Goal: Task Accomplishment & Management: Manage account settings

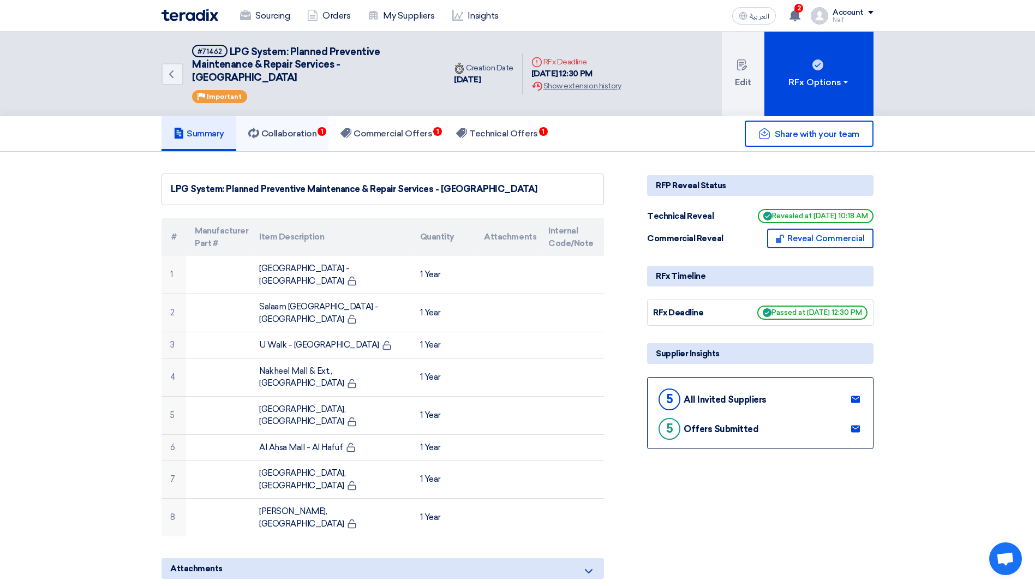
click at [314, 134] on h5 "Collaboration 1" at bounding box center [282, 133] width 69 height 11
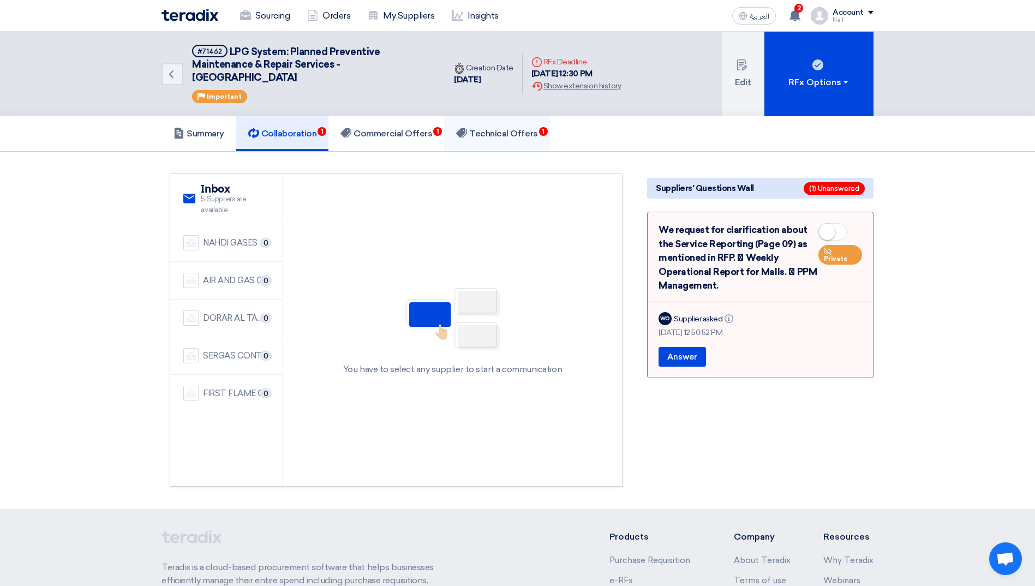
click at [484, 133] on h5 "Technical Offers 1" at bounding box center [496, 133] width 81 height 11
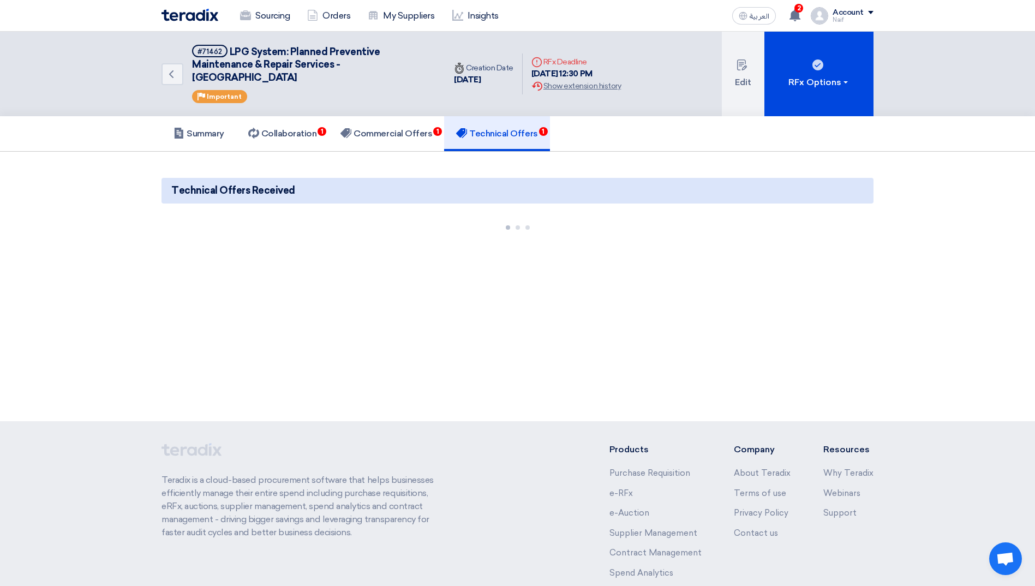
click at [248, 190] on span "Technical Offers Received" at bounding box center [233, 190] width 124 height 15
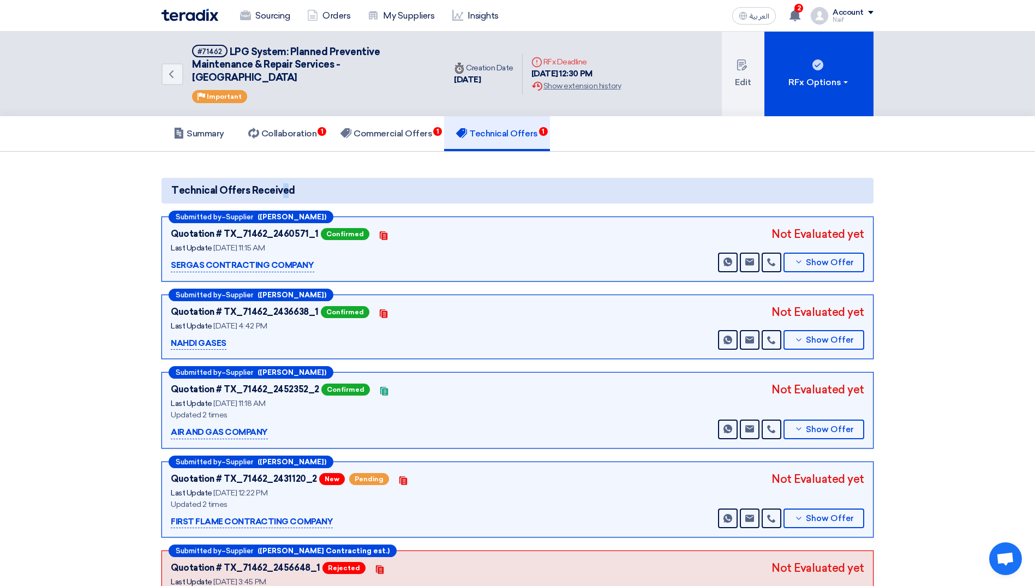
click at [248, 190] on span "Technical Offers Received" at bounding box center [233, 190] width 124 height 15
click at [247, 190] on span "Technical Offers Received" at bounding box center [233, 190] width 124 height 15
click at [822, 517] on span "Show Offer" at bounding box center [830, 518] width 48 height 8
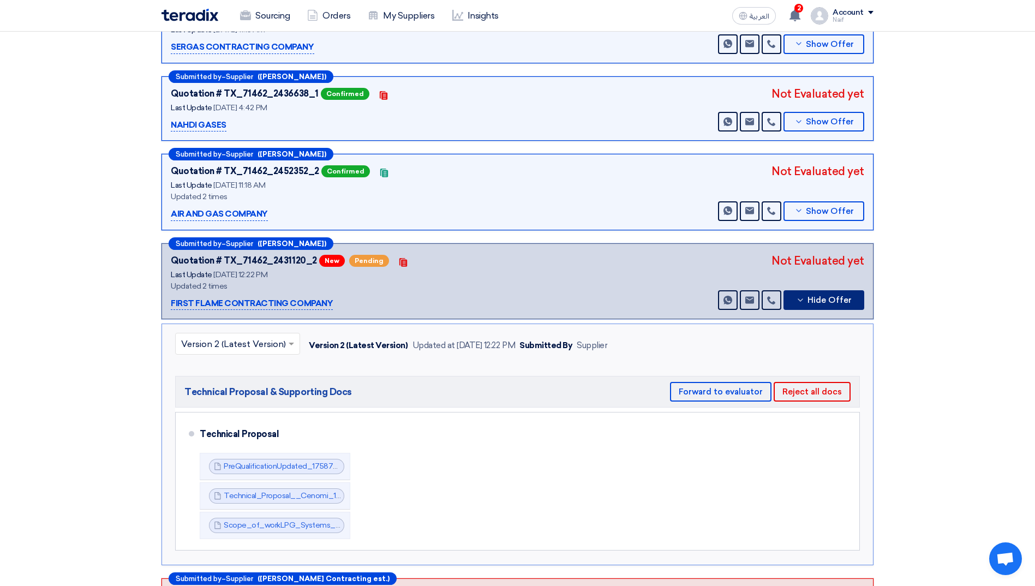
scroll to position [327, 0]
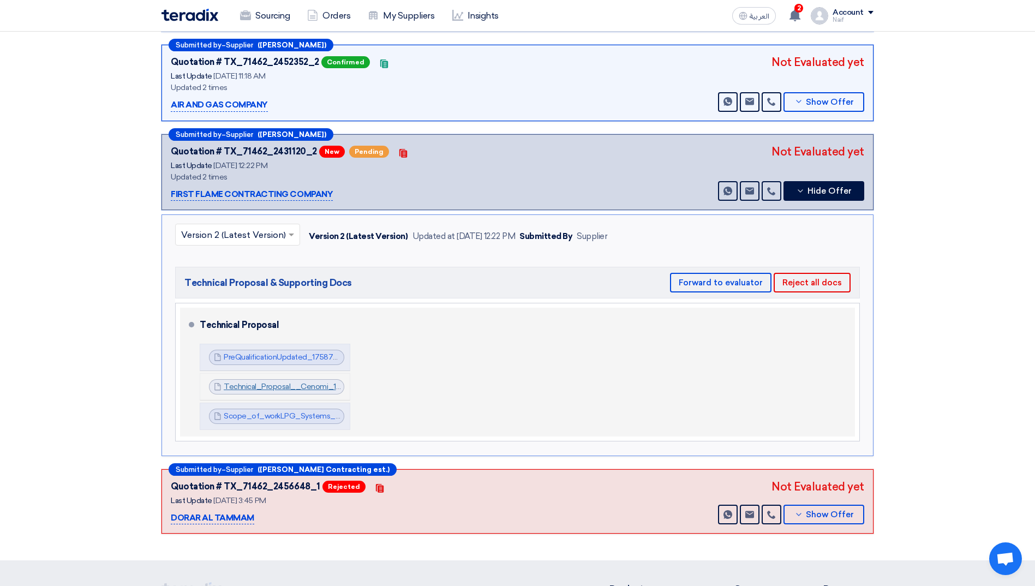
click at [273, 383] on link "Technical_Proposal__Cenomi_1758721867904.pdf" at bounding box center [313, 386] width 179 height 9
click at [259, 416] on link "Scope_of_workLPG_Systems__Cenomi__EP_and_CP_1759742200144.pdf" at bounding box center [359, 415] width 271 height 9
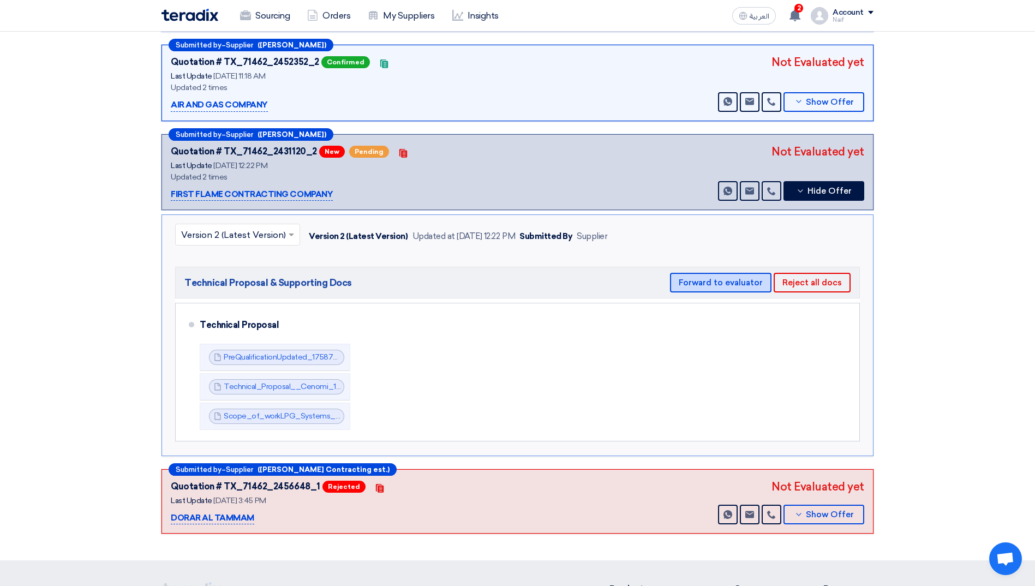
click at [733, 279] on button "Forward to evaluator" at bounding box center [720, 283] width 101 height 20
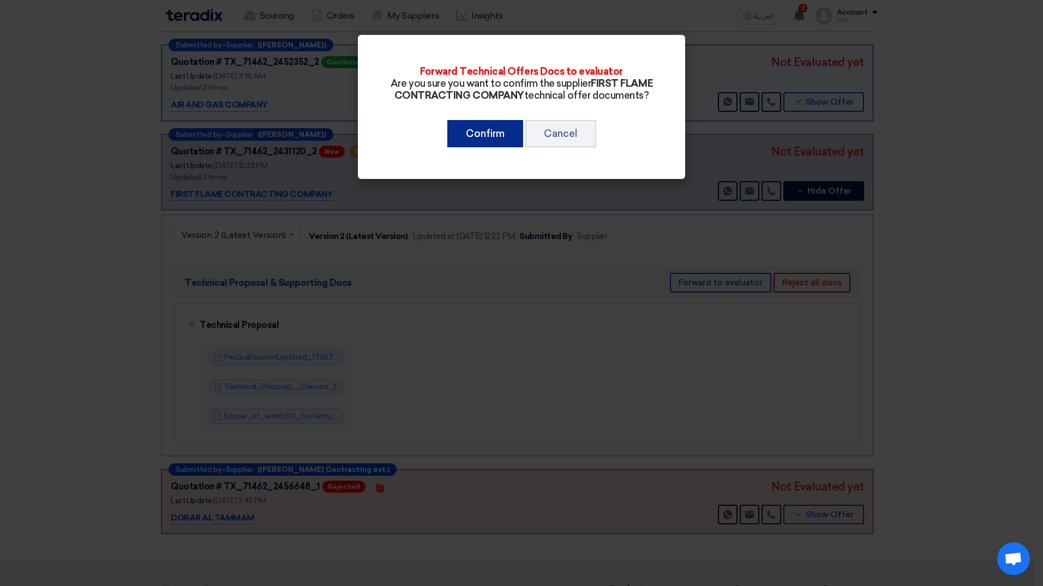
click at [482, 147] on button "Confirm" at bounding box center [485, 133] width 76 height 27
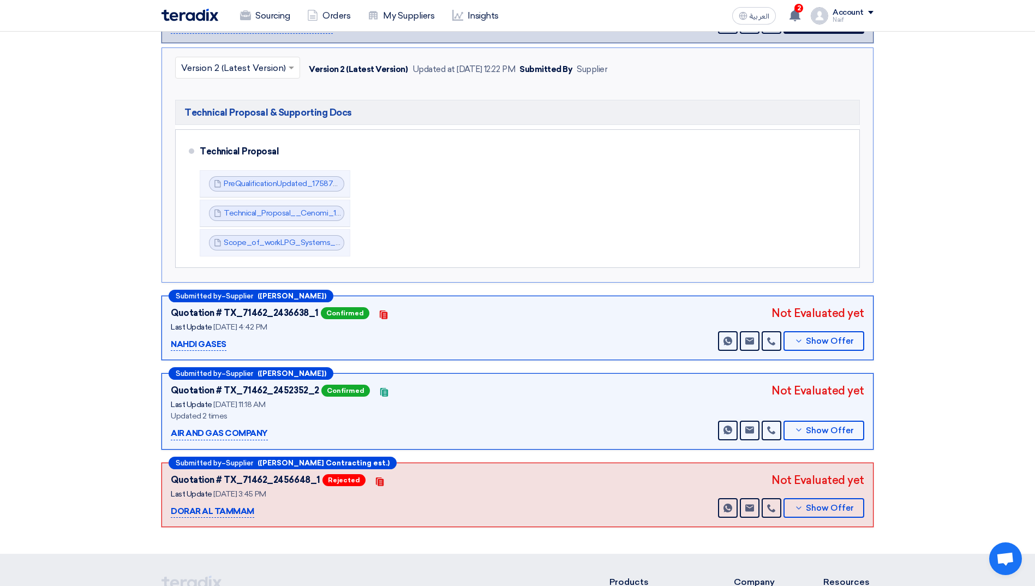
click at [89, 196] on section "Technical Offers Received Submitted by – Supplier ([PERSON_NAME]) Quotation # T…" at bounding box center [517, 188] width 1035 height 729
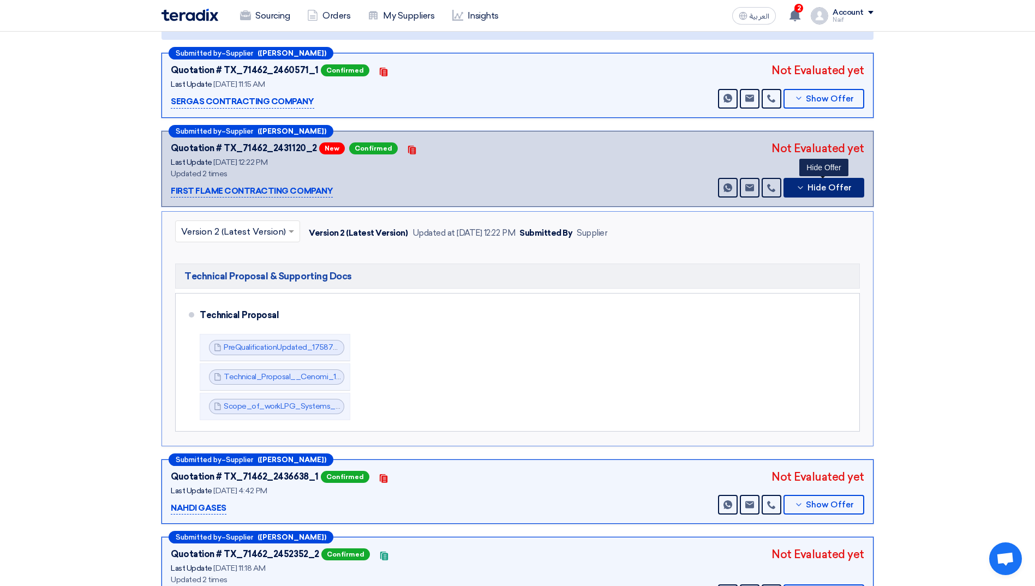
click at [819, 193] on button "Hide Offer" at bounding box center [823, 188] width 81 height 20
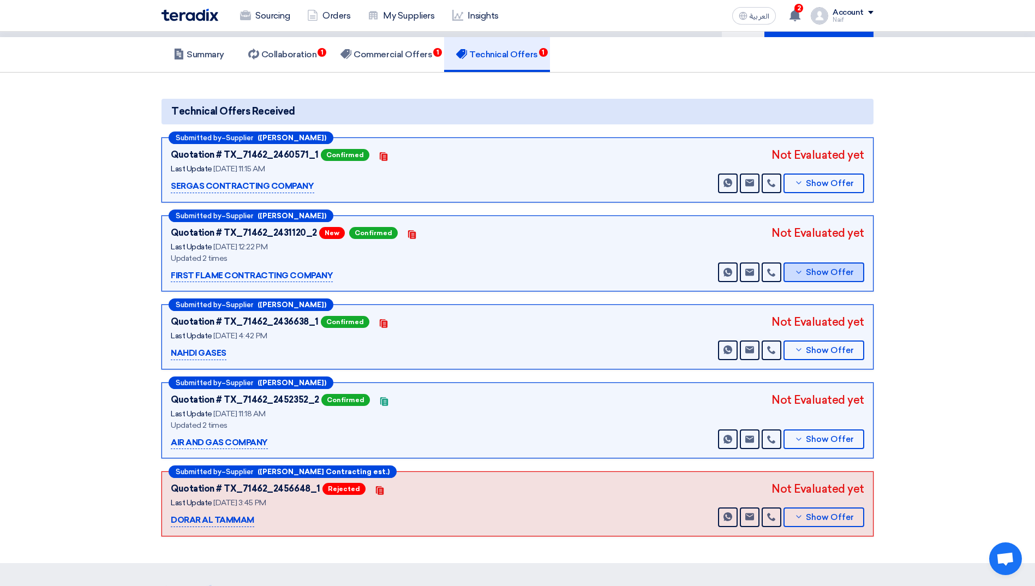
scroll to position [0, 0]
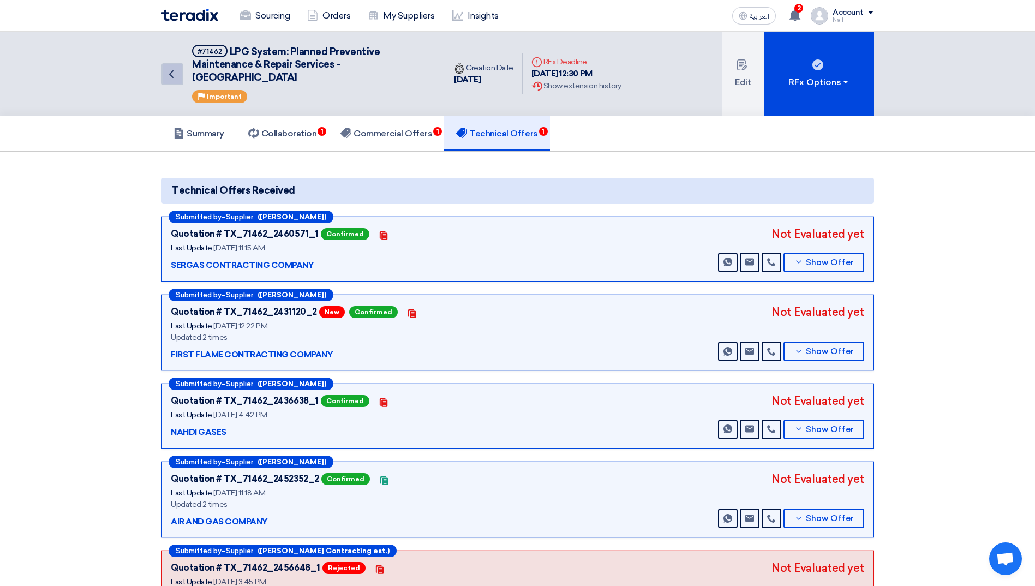
click at [173, 81] on link "Back" at bounding box center [172, 74] width 22 height 22
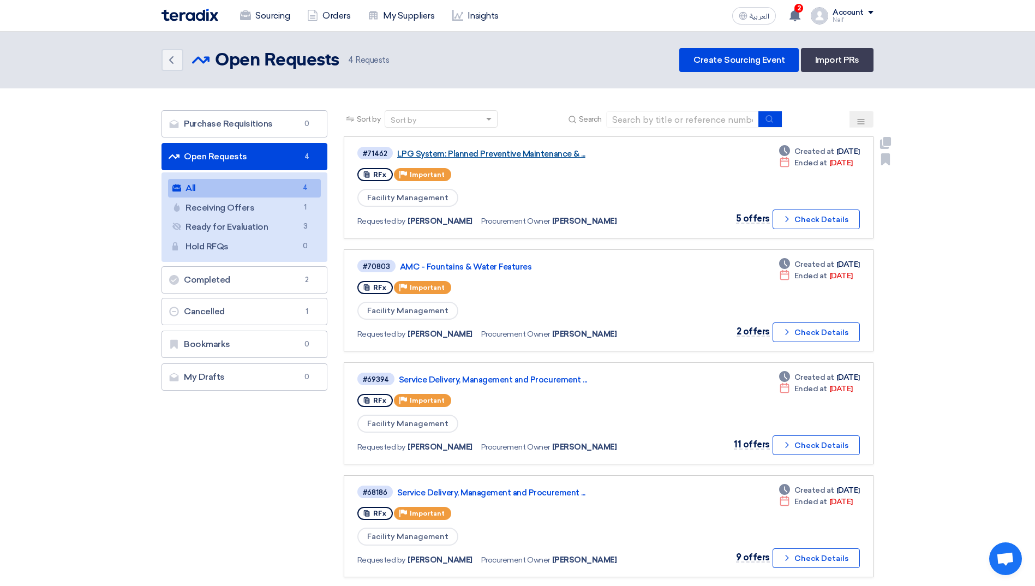
click at [516, 155] on link "LPG System: Planned Preventive Maintenance & ..." at bounding box center [533, 154] width 273 height 10
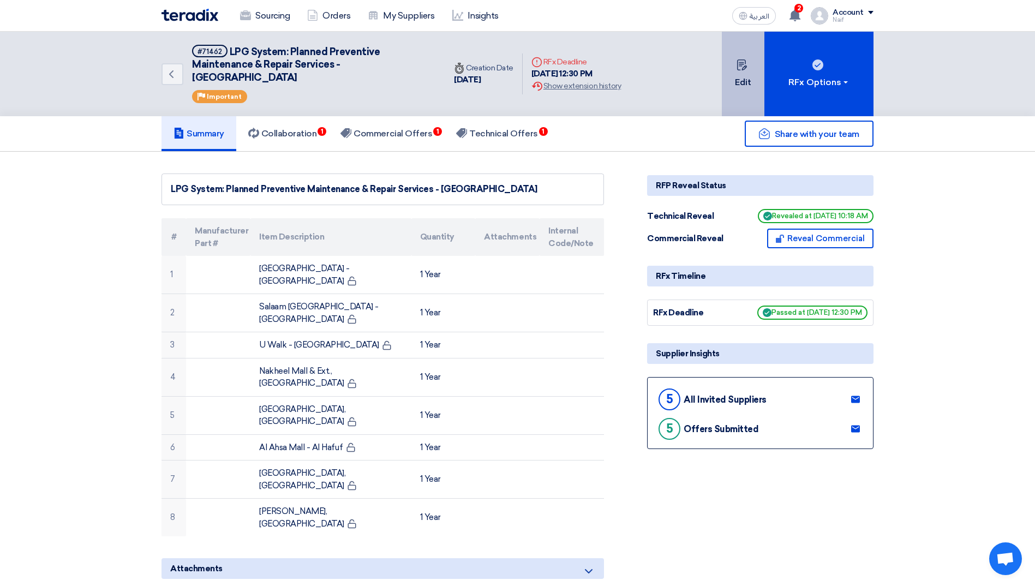
click at [730, 95] on button "Edit" at bounding box center [743, 74] width 43 height 85
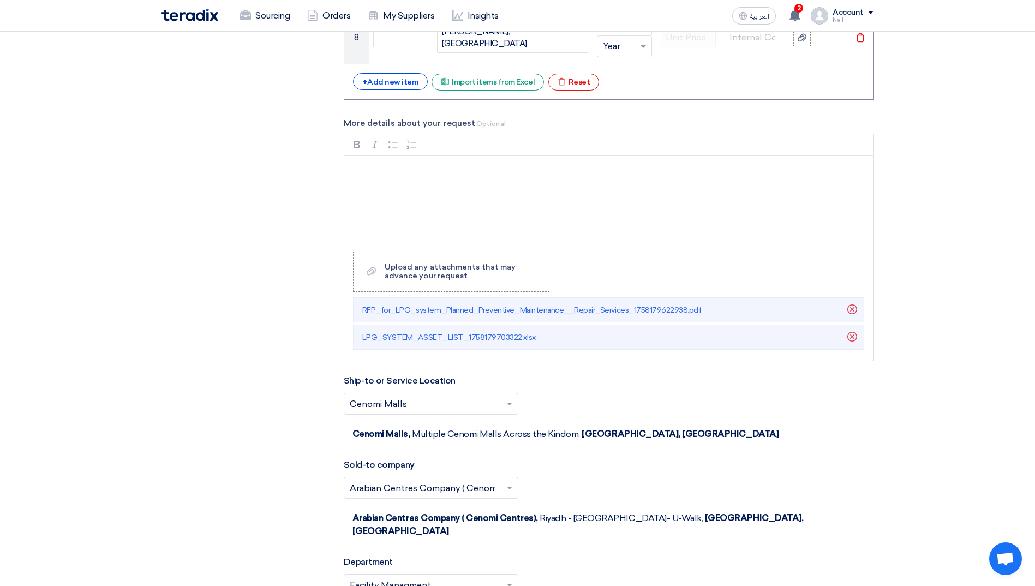
scroll to position [1909, 0]
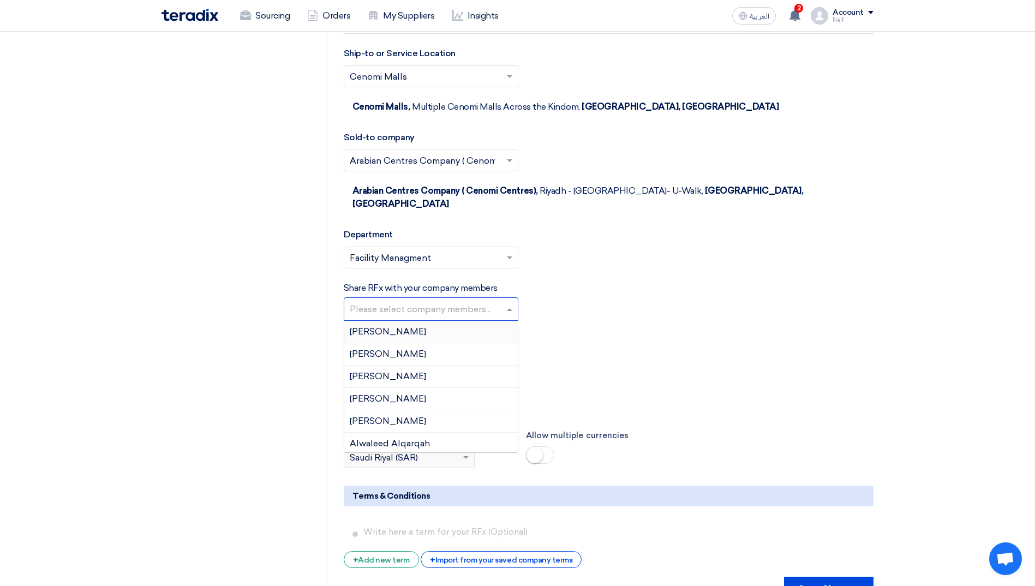
click at [509, 301] on input "text" at bounding box center [432, 310] width 165 height 18
click at [428, 433] on div "Alwaleed Alqarqah" at bounding box center [430, 444] width 173 height 22
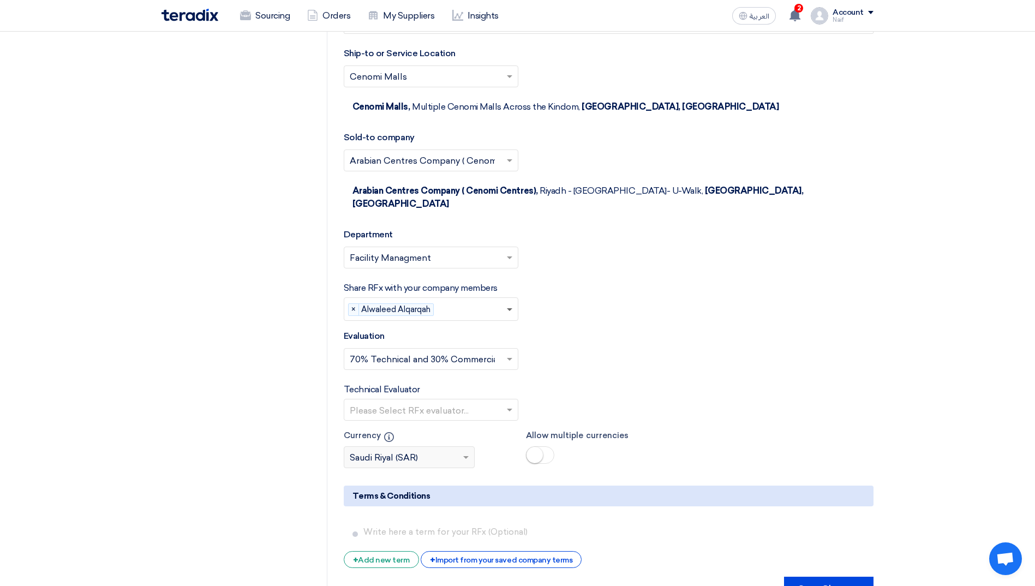
click at [507, 308] on span at bounding box center [509, 310] width 5 height 4
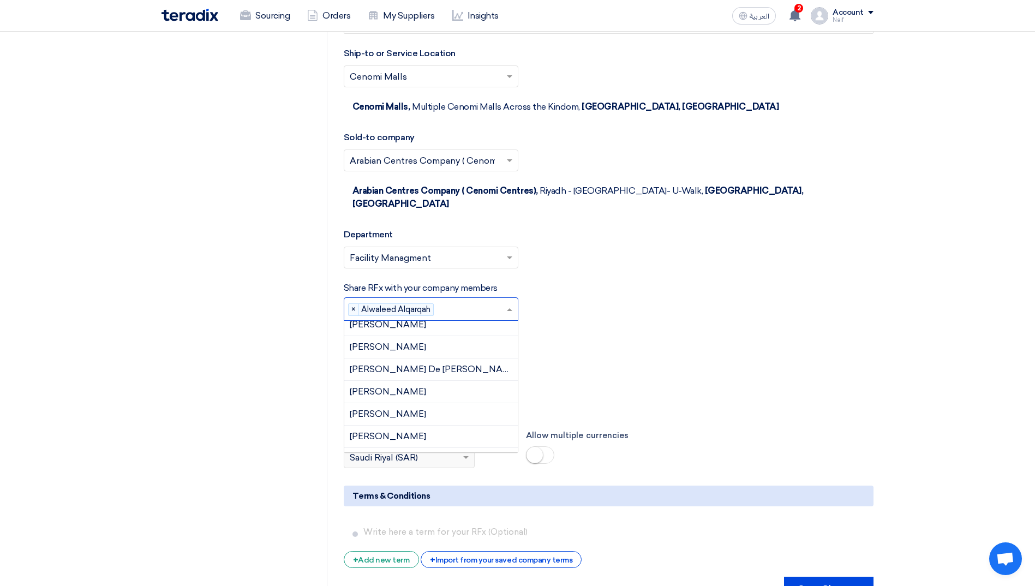
scroll to position [456, 0]
click at [410, 385] on span "[PERSON_NAME]" at bounding box center [388, 390] width 76 height 10
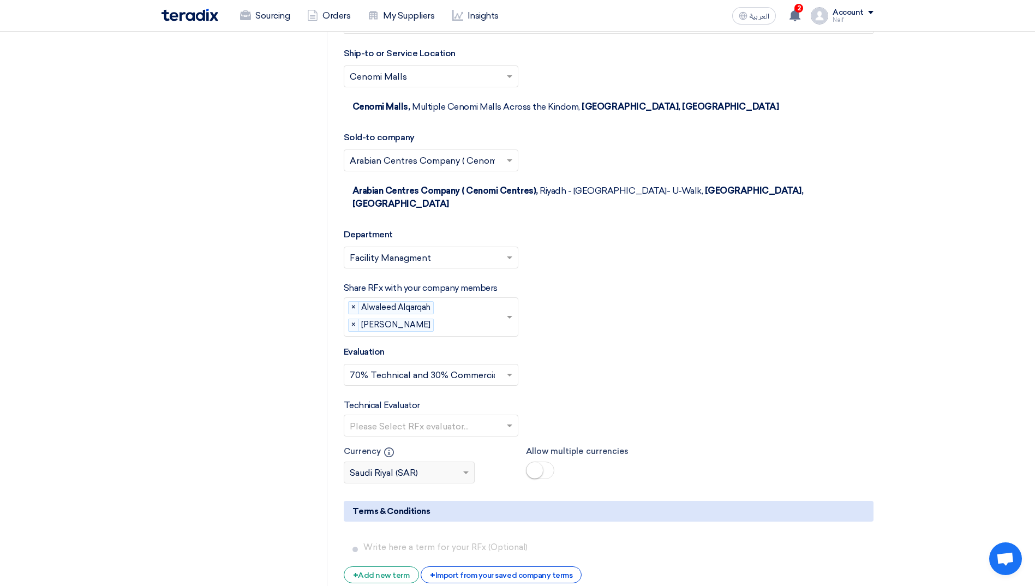
click at [505, 310] on span at bounding box center [511, 316] width 14 height 13
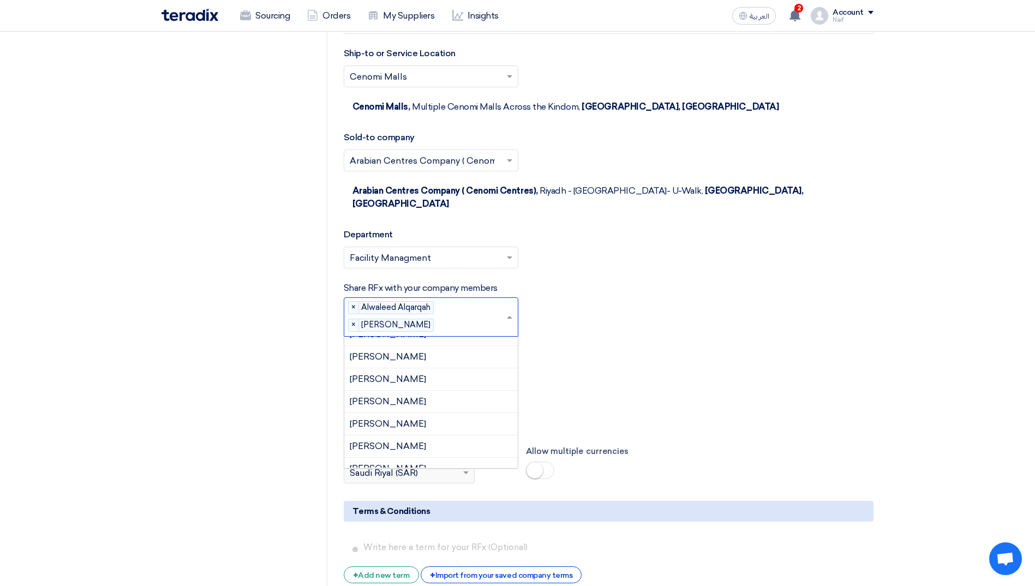
scroll to position [631, 0]
click at [426, 382] on span "[PERSON_NAME]" at bounding box center [388, 387] width 76 height 10
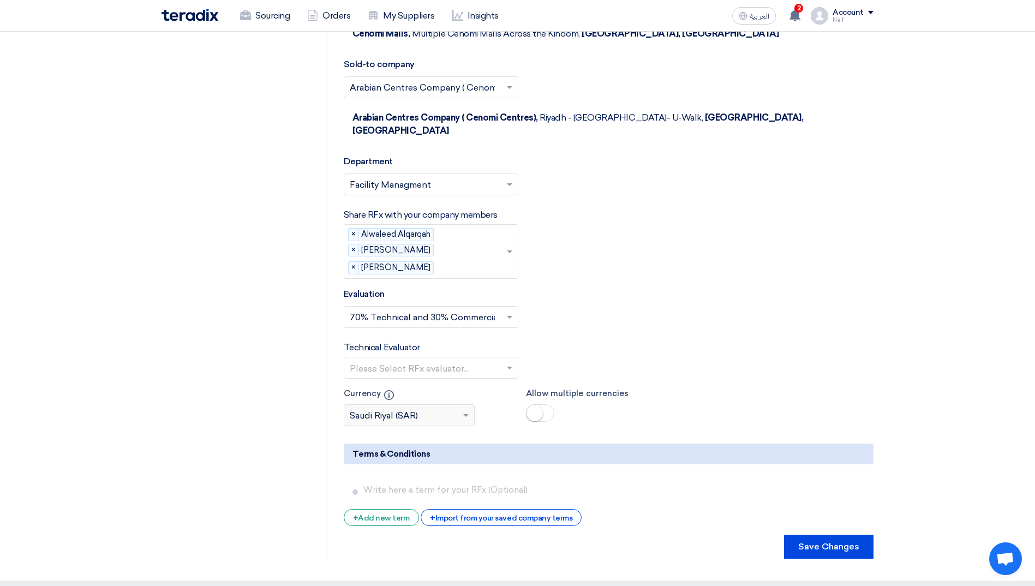
scroll to position [2073, 0]
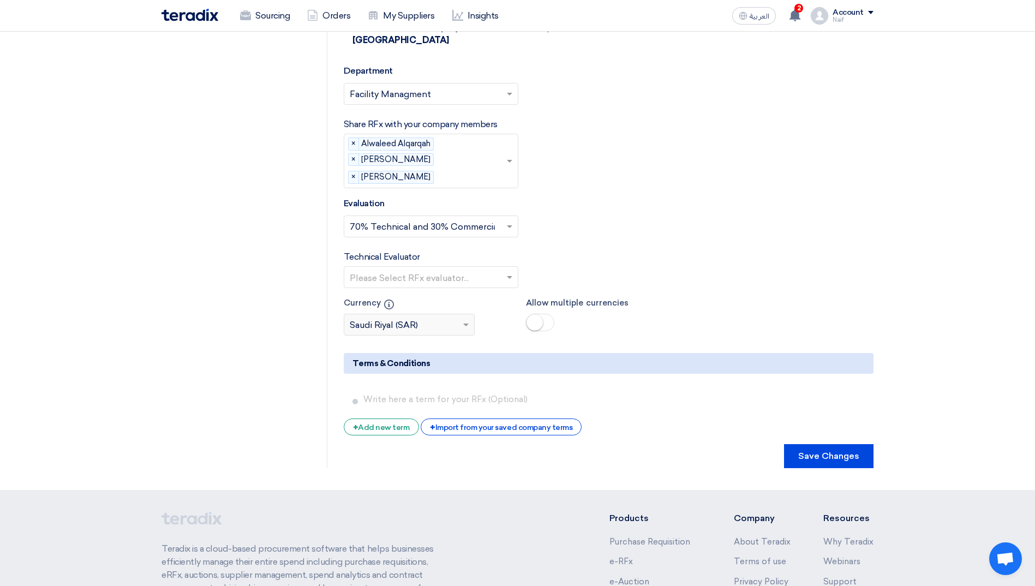
click at [508, 271] on span at bounding box center [511, 277] width 14 height 13
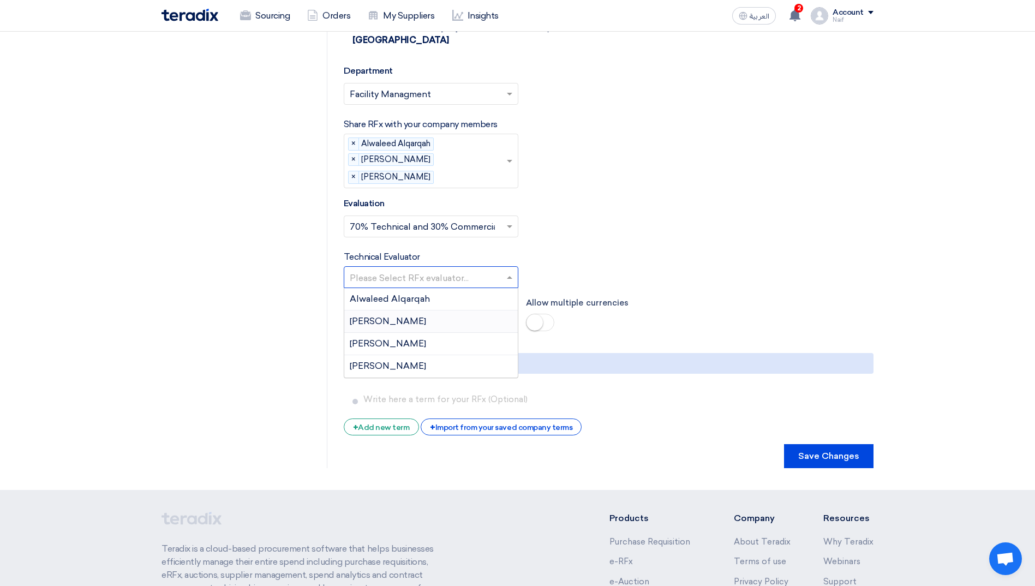
click at [452, 310] on div "[PERSON_NAME]" at bounding box center [430, 321] width 173 height 22
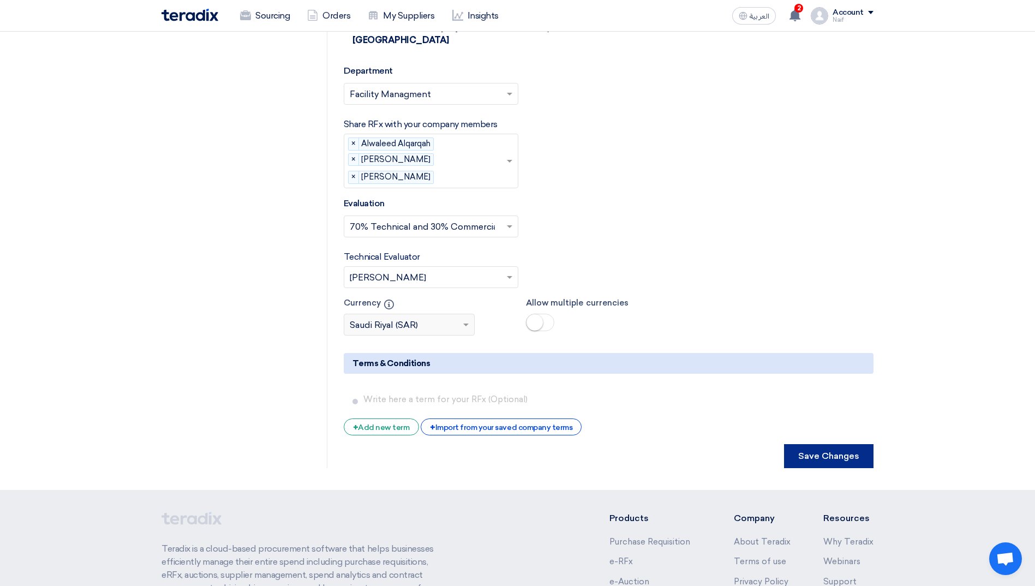
click at [818, 444] on button "Save Changes" at bounding box center [828, 456] width 89 height 24
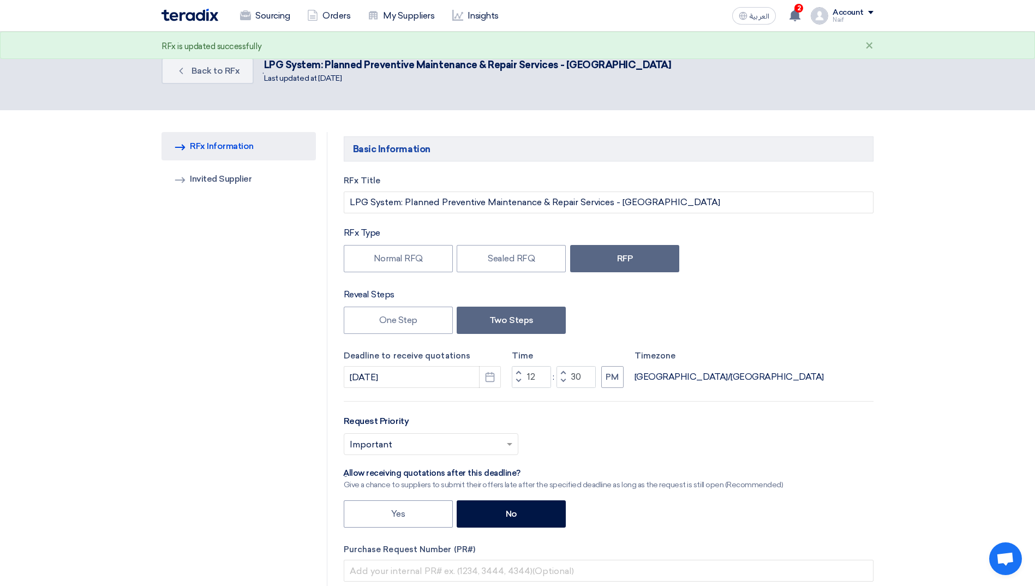
click at [187, 17] on img at bounding box center [189, 15] width 57 height 13
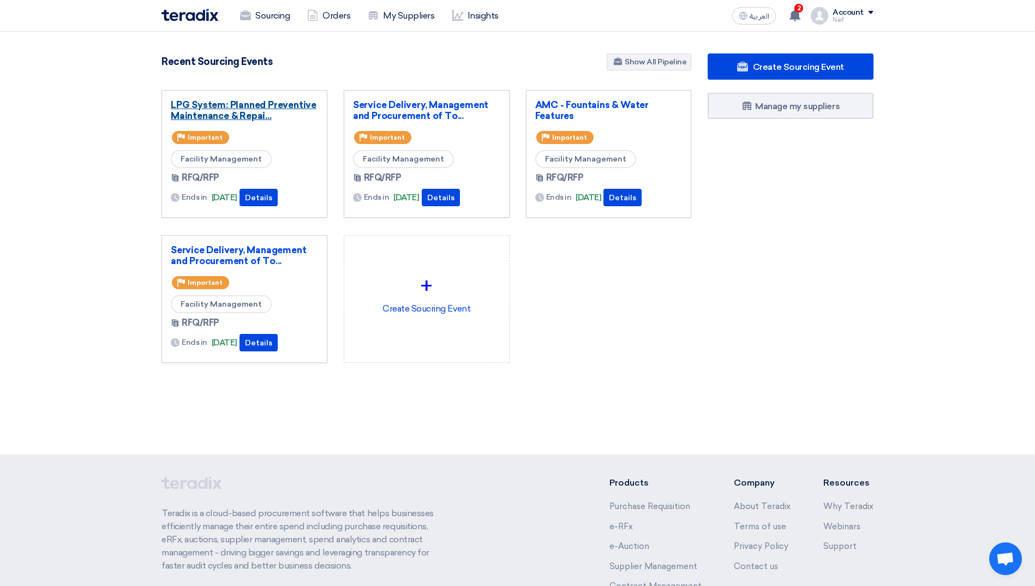
click at [229, 109] on link "LPG System: Planned Preventive Maintenance & Repai..." at bounding box center [244, 110] width 147 height 22
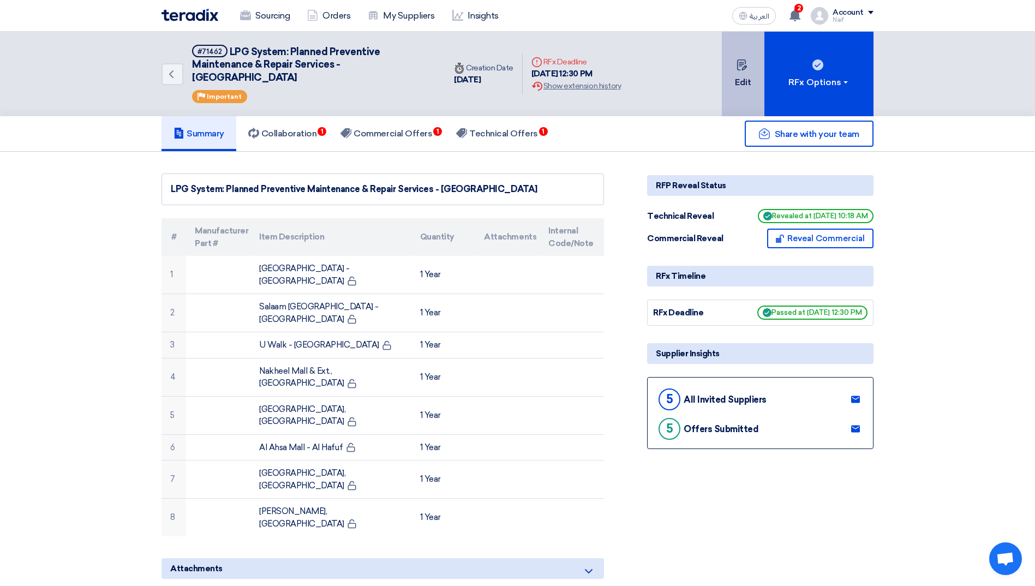
click at [745, 51] on button "Edit" at bounding box center [743, 74] width 43 height 85
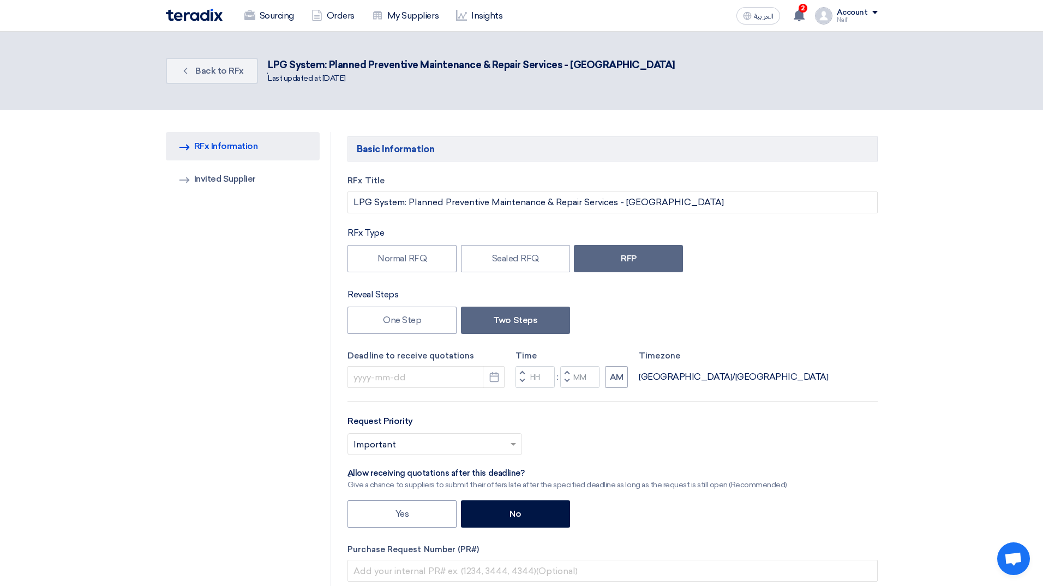
type input "[DATE]"
type input "12"
type input "30"
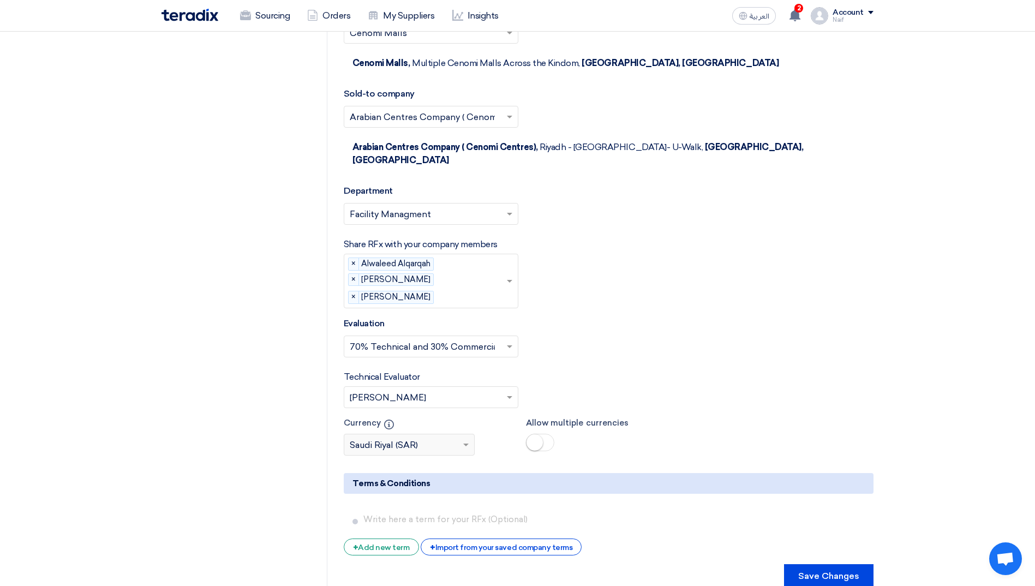
scroll to position [2018, 0]
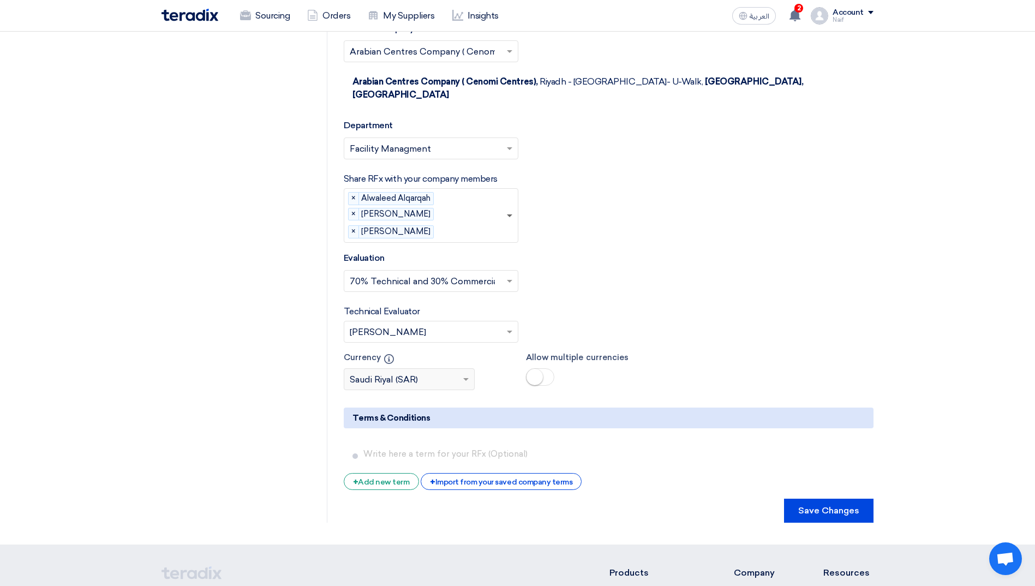
click at [509, 214] on span at bounding box center [509, 216] width 5 height 4
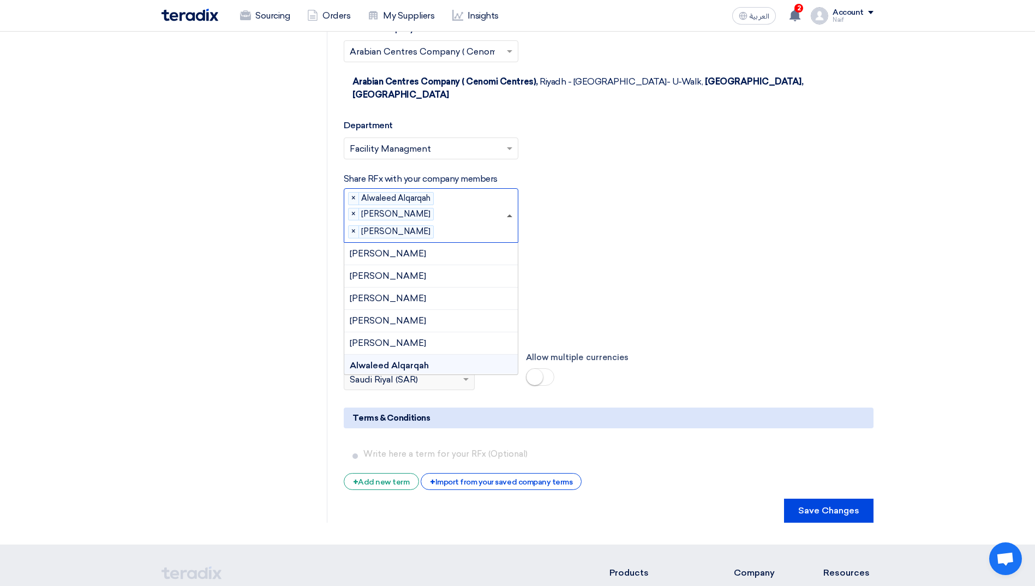
click at [509, 214] on span at bounding box center [509, 215] width 5 height 3
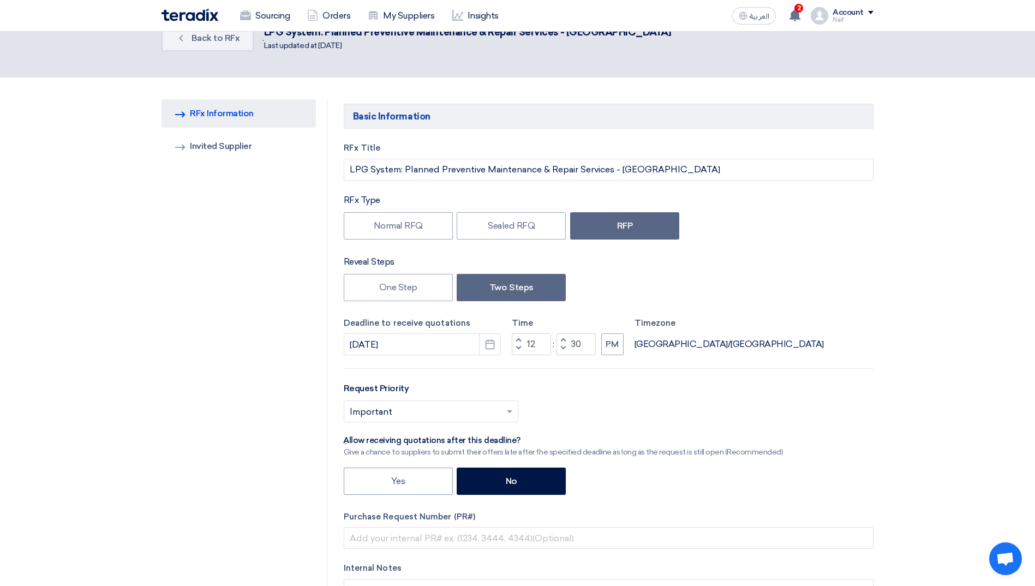
scroll to position [0, 0]
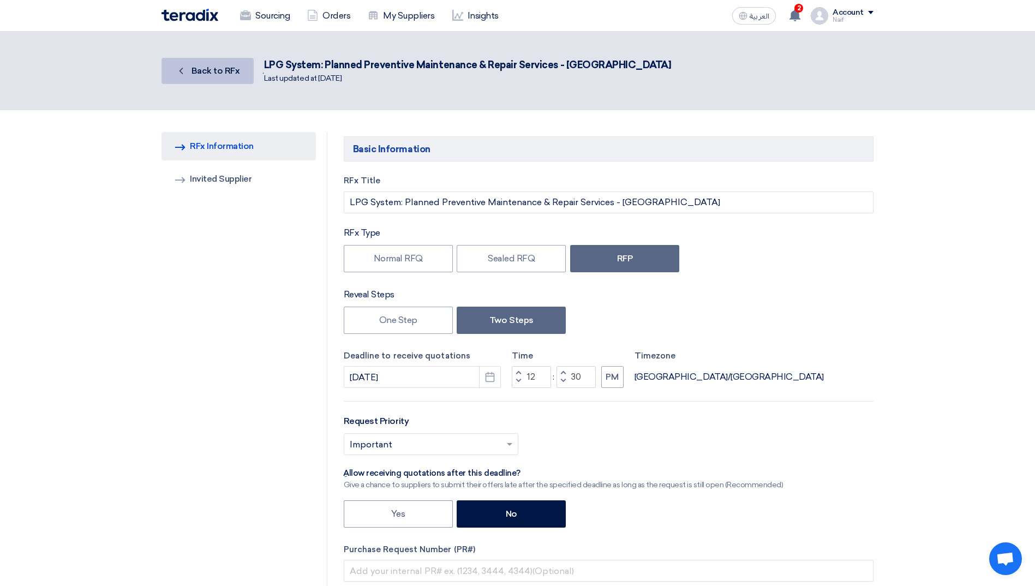
click at [223, 82] on link "Back Back to RFx" at bounding box center [207, 71] width 92 height 26
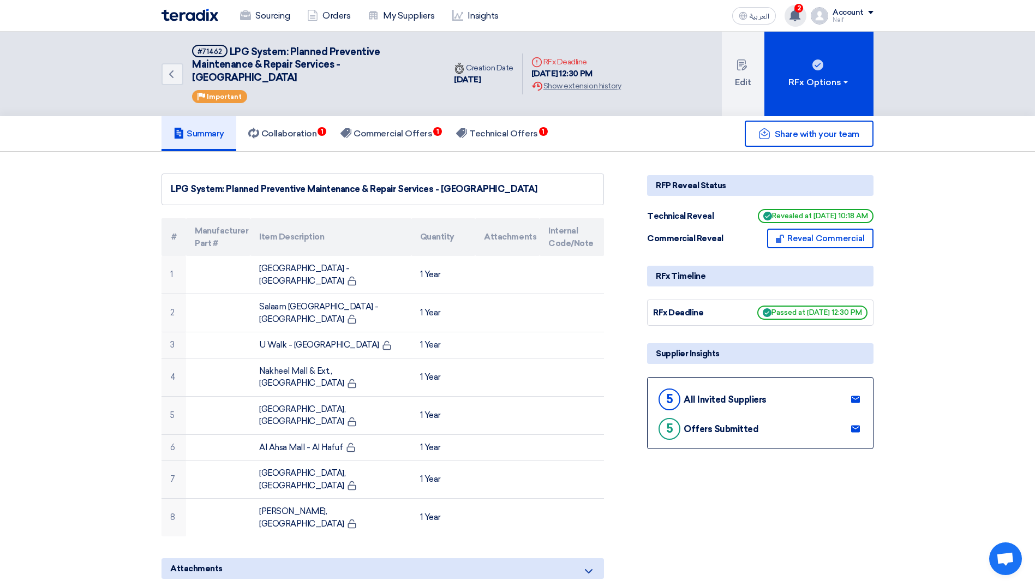
click at [793, 16] on use at bounding box center [794, 15] width 11 height 12
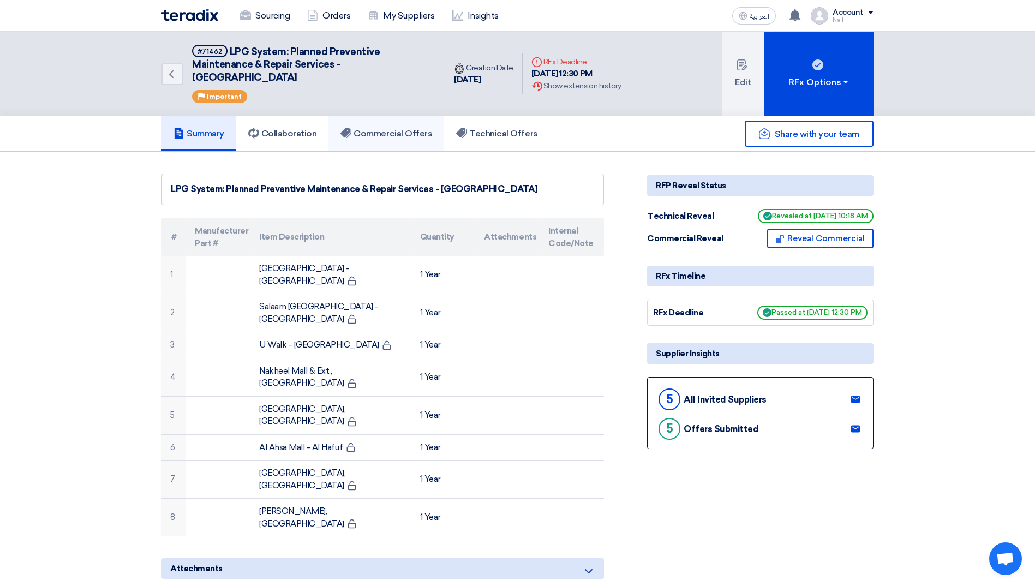
click at [388, 133] on h5 "Commercial Offers" at bounding box center [386, 133] width 92 height 11
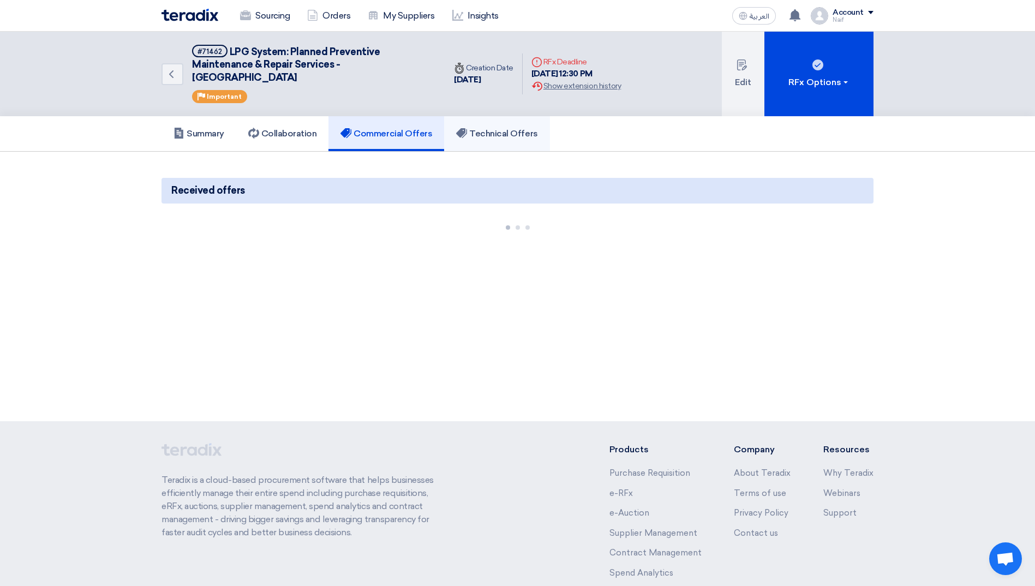
click at [471, 141] on link "Technical Offers" at bounding box center [496, 133] width 105 height 35
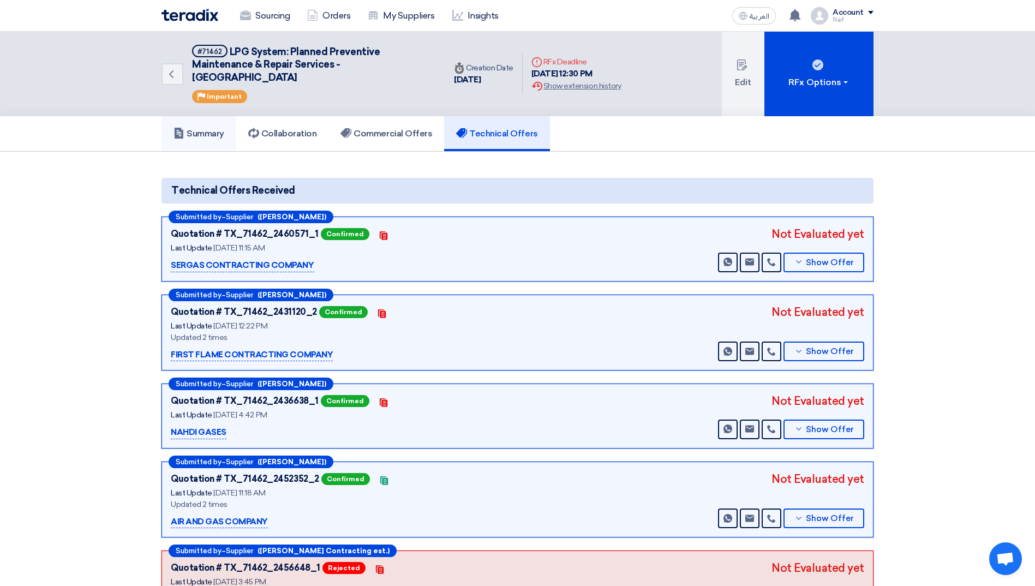
click at [219, 130] on h5 "Summary" at bounding box center [198, 133] width 51 height 11
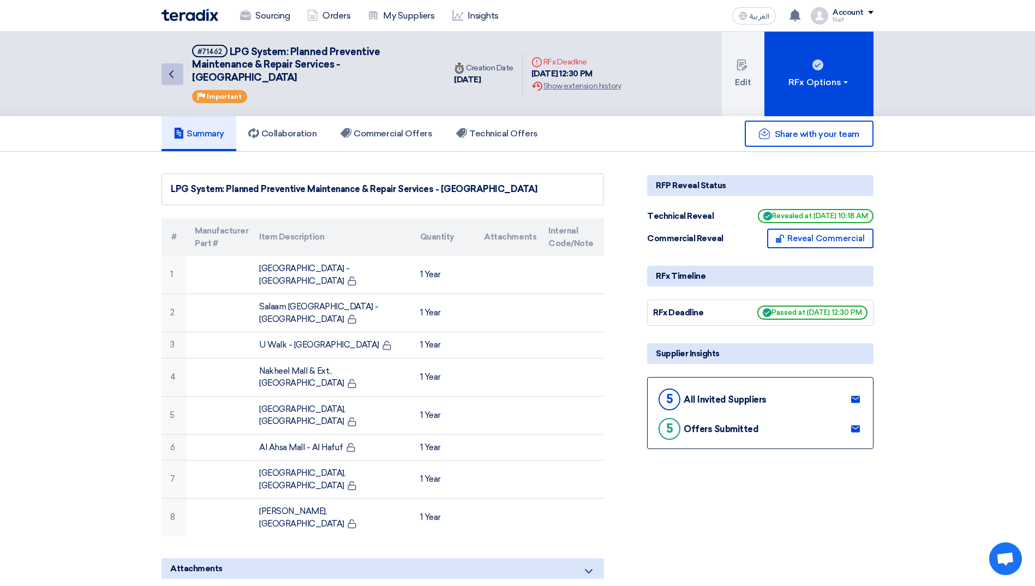
click at [173, 74] on icon "Back" at bounding box center [171, 74] width 13 height 13
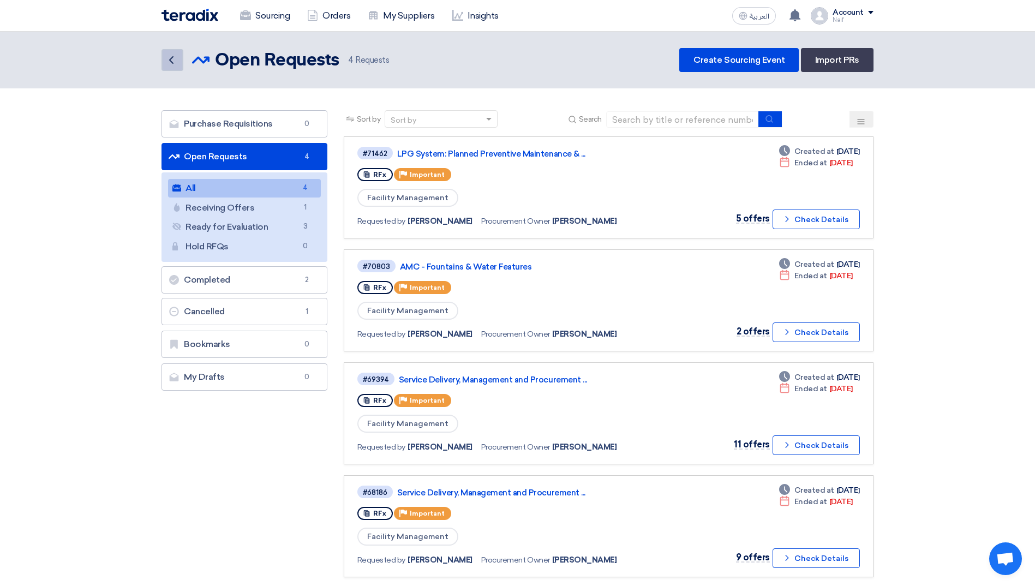
click at [167, 60] on icon "Back" at bounding box center [171, 59] width 13 height 13
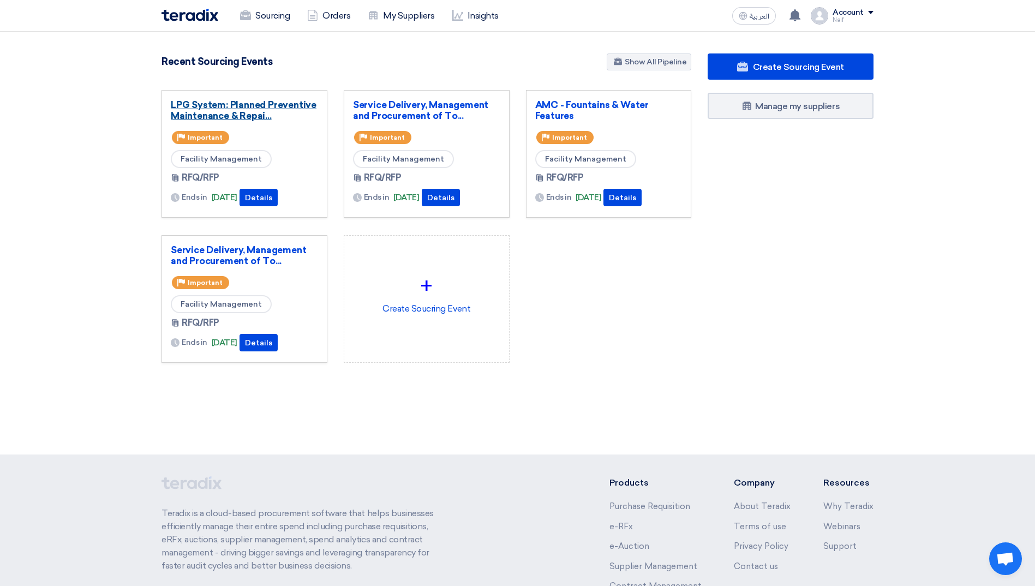
click at [222, 114] on link "LPG System: Planned Preventive Maintenance & Repai..." at bounding box center [244, 110] width 147 height 22
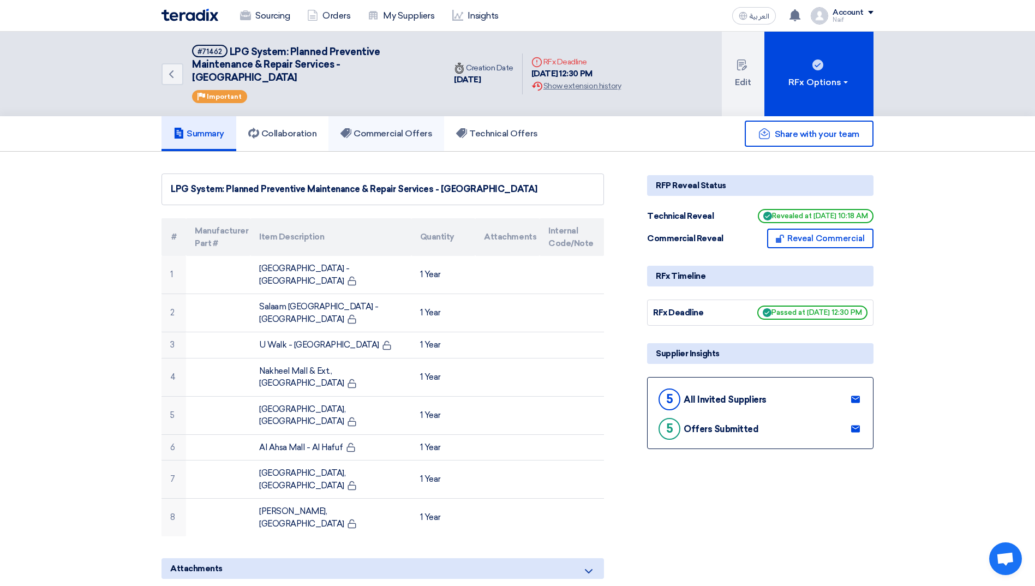
click at [337, 137] on link "Commercial Offers" at bounding box center [386, 133] width 116 height 35
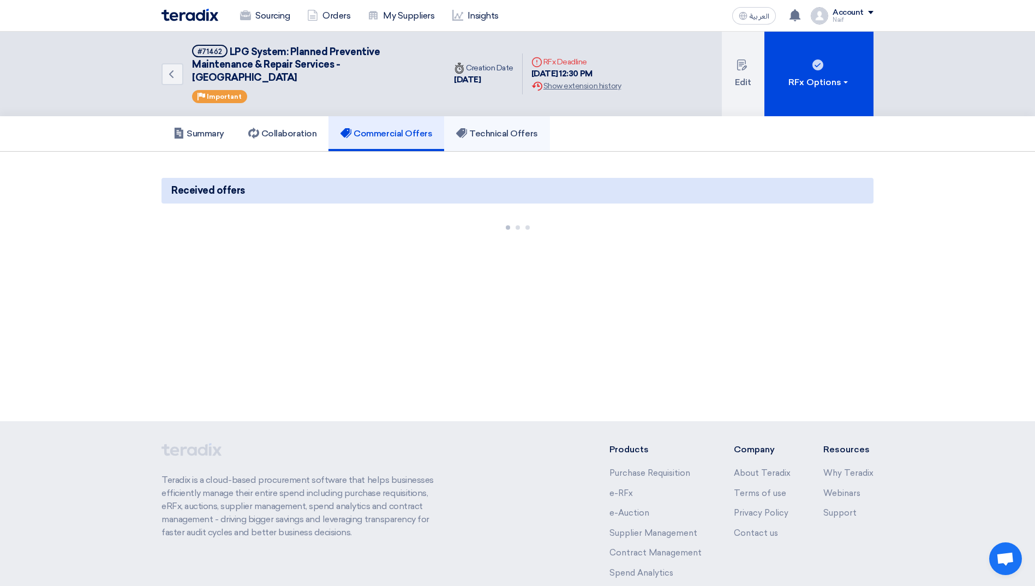
click at [501, 137] on h5 "Technical Offers" at bounding box center [496, 133] width 81 height 11
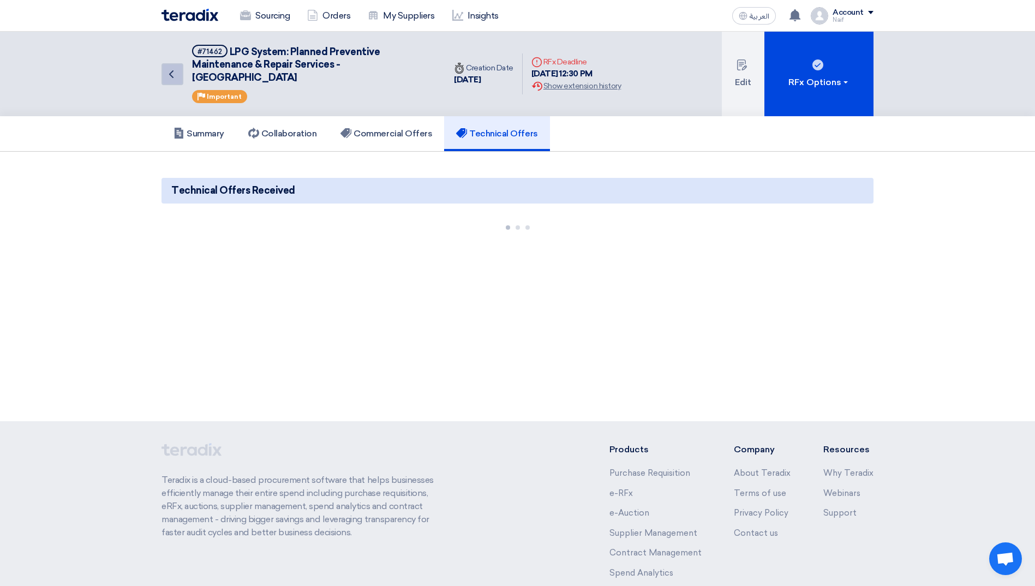
click at [170, 73] on use at bounding box center [171, 74] width 4 height 8
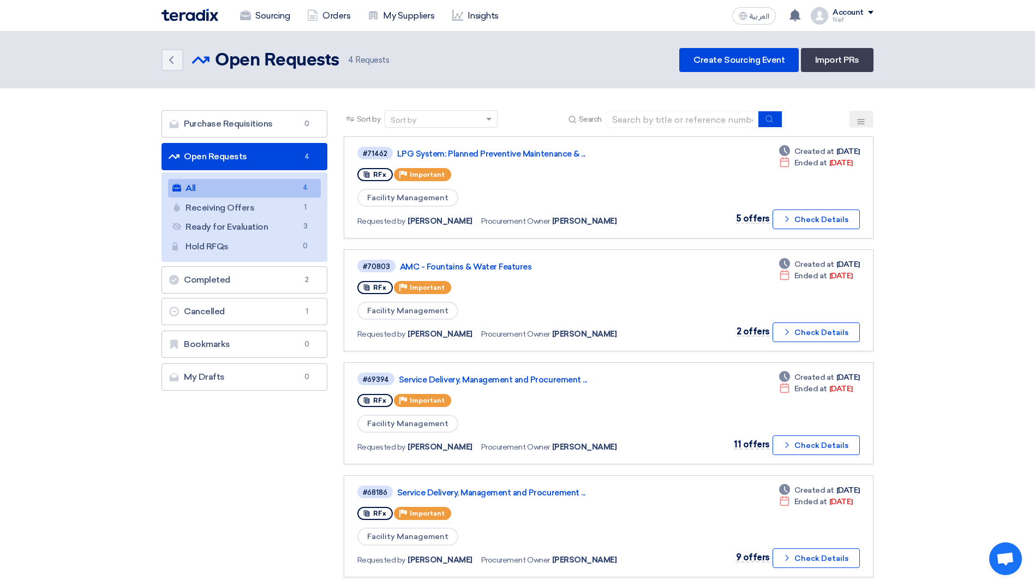
click at [159, 58] on div "Back Open Requests Open Requests 4 Requests Create Sourcing Event Import PRs" at bounding box center [517, 60] width 728 height 24
click at [163, 60] on link "Back" at bounding box center [172, 60] width 22 height 22
